Goal: Book appointment/travel/reservation

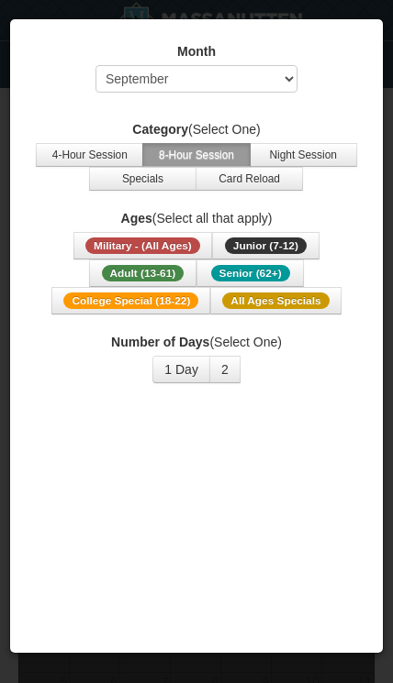
select select "9"
click at [278, 83] on select "Select September October November December January February March April May Jun…" at bounding box center [196, 79] width 202 height 28
click at [97, 155] on button "4-Hour Session" at bounding box center [89, 155] width 107 height 24
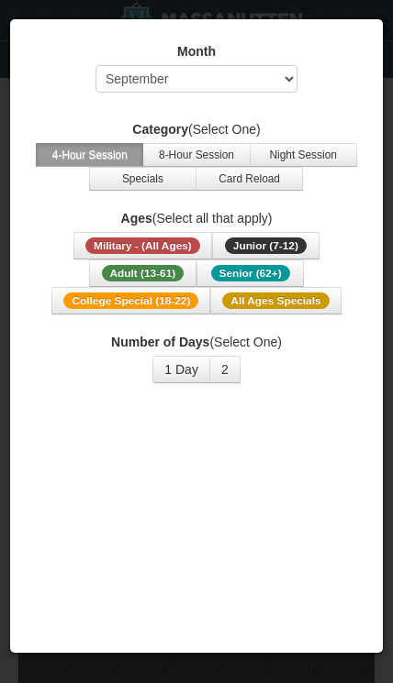
click at [188, 248] on span "Military - (All Ages)" at bounding box center [142, 246] width 115 height 17
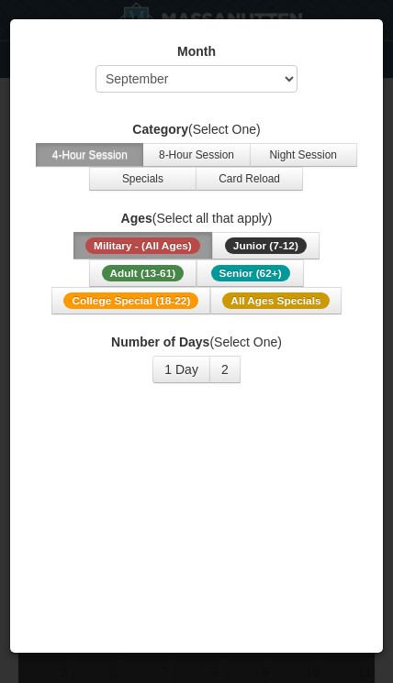
click at [174, 276] on span "Adult (13-61)" at bounding box center [143, 273] width 83 height 17
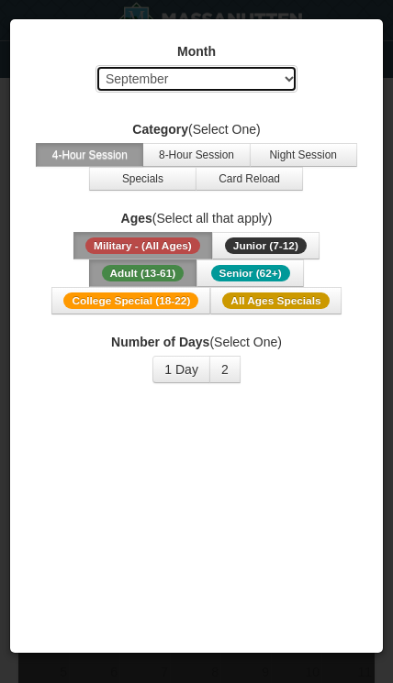
click at [274, 85] on select "Select September October November December January February March April May Jun…" at bounding box center [196, 79] width 202 height 28
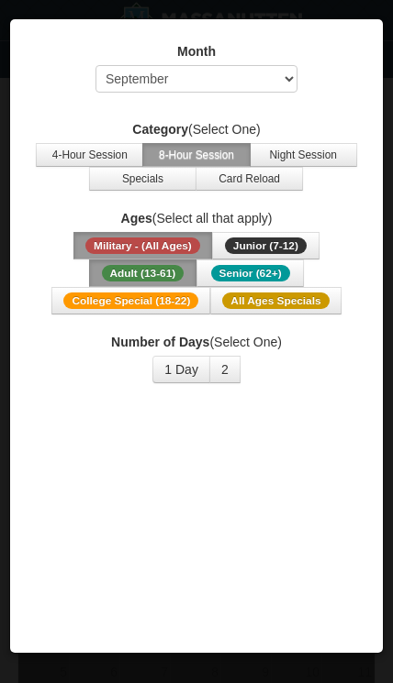
select select "9"
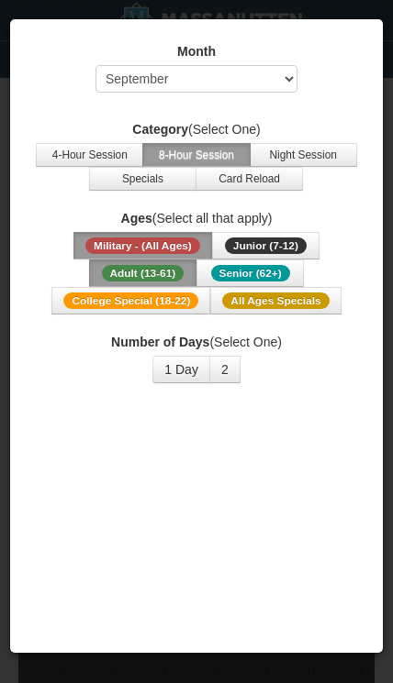
click at [175, 274] on span "Adult (13-61)" at bounding box center [143, 273] width 83 height 17
click at [192, 383] on button "1 Day" at bounding box center [181, 370] width 58 height 28
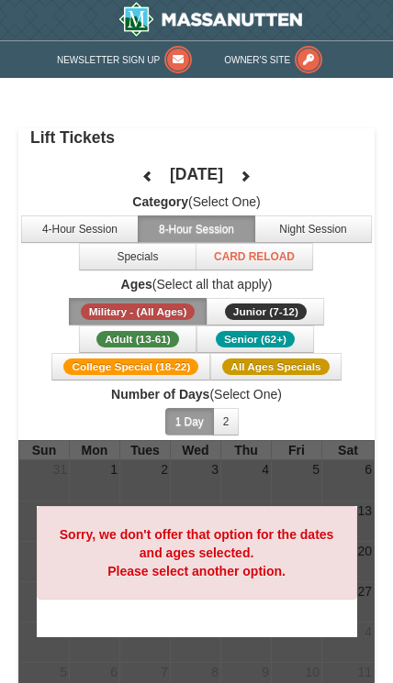
click at [358, 363] on span "Military - (All Ages) Junior (7-12) (7 - 12) Adult (13-61) (13 - 61) Senior (62…" at bounding box center [196, 339] width 356 height 83
click at [102, 234] on button "4-Hour Session" at bounding box center [79, 230] width 117 height 28
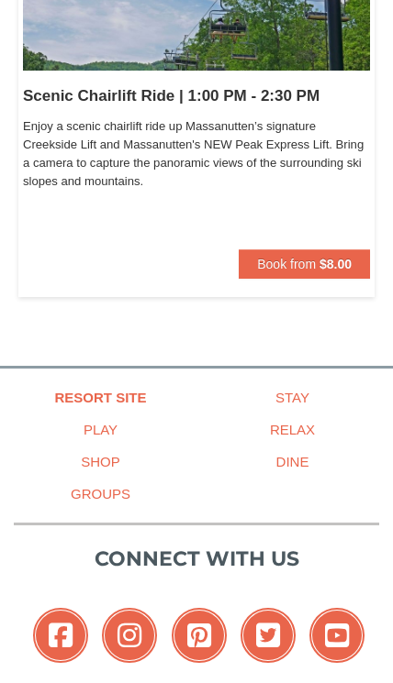
scroll to position [1255, 0]
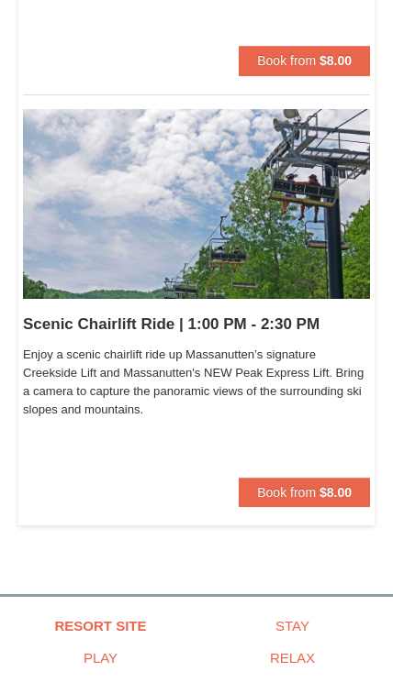
scroll to position [1021, 0]
